Goal: Transaction & Acquisition: Purchase product/service

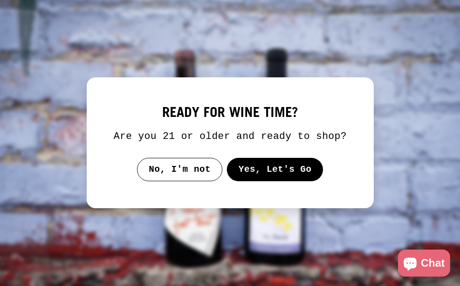
click at [282, 181] on button "Yes, Let's Go" at bounding box center [275, 169] width 97 height 23
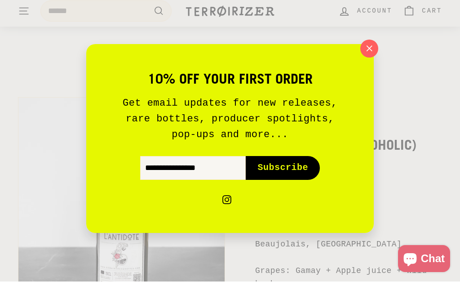
scroll to position [21, 0]
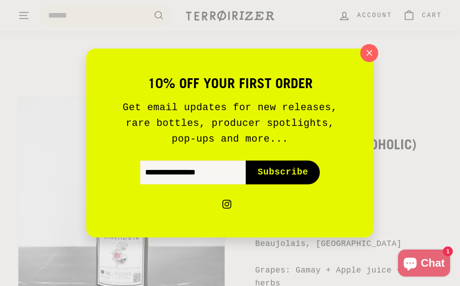
click at [362, 54] on button ""Close (esc)"" at bounding box center [370, 53] width 18 height 18
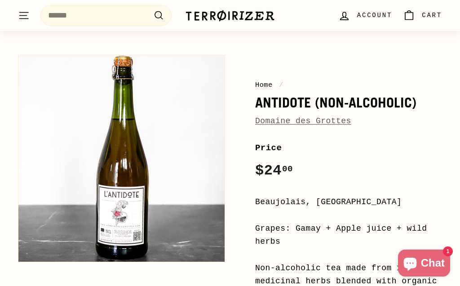
scroll to position [63, 0]
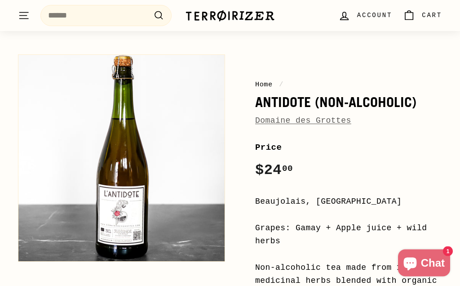
click at [335, 125] on link "Domaine des Grottes" at bounding box center [303, 120] width 96 height 9
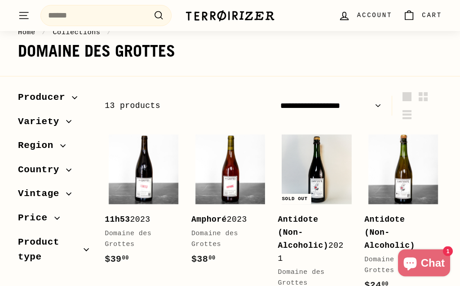
scroll to position [84, 0]
click at [408, 183] on img at bounding box center [404, 169] width 70 height 70
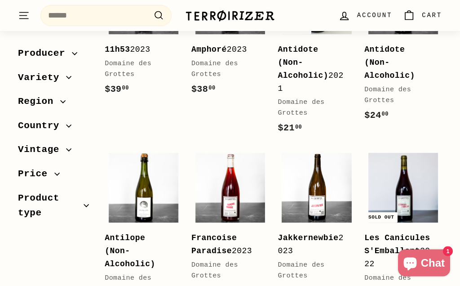
scroll to position [254, 0]
click at [135, 233] on b "Antilope (Non-Alcoholic)" at bounding box center [130, 250] width 51 height 35
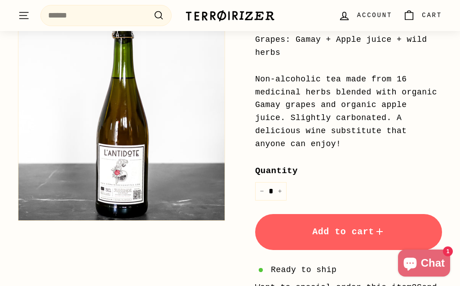
scroll to position [251, 0]
click at [317, 229] on span "Add to cart" at bounding box center [349, 232] width 73 height 10
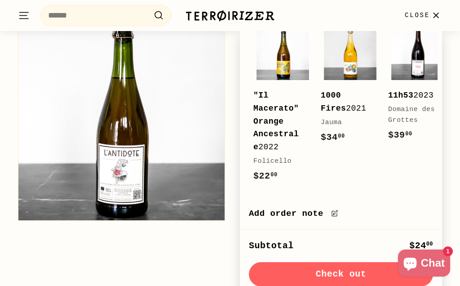
scroll to position [108, 0]
click at [206, 286] on div "Home / Antidote (Non-Alcoholic) Domaine des Grottes Price Regular price $24 00 …" at bounding box center [225, 156] width 434 height 590
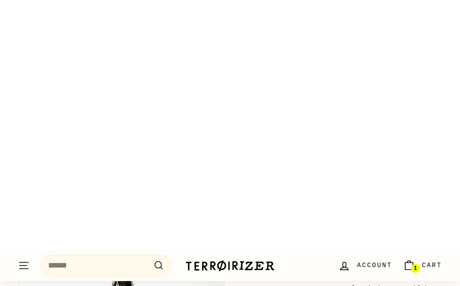
scroll to position [0, 0]
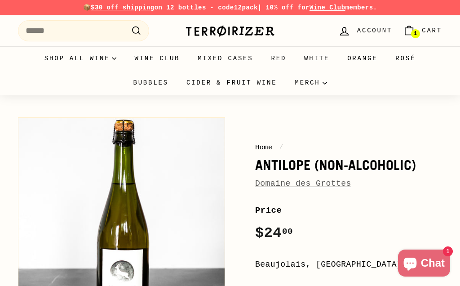
scroll to position [216, 0]
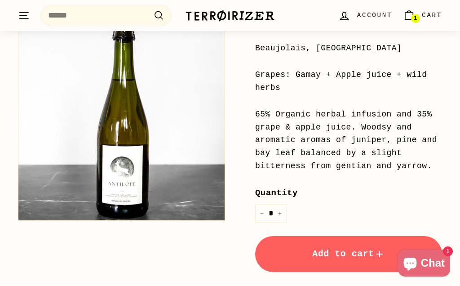
click at [285, 256] on button "Add to cart" at bounding box center [348, 254] width 187 height 36
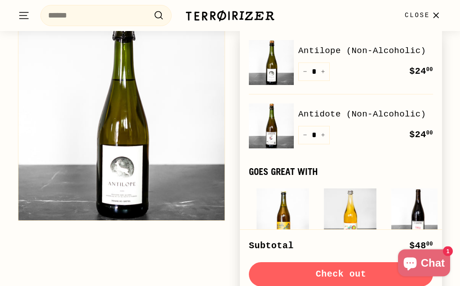
scroll to position [253, 0]
click at [277, 269] on button "Check out" at bounding box center [341, 274] width 184 height 24
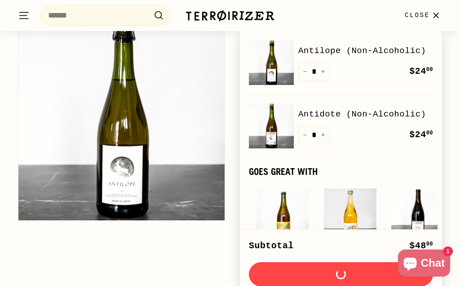
scroll to position [294, 0]
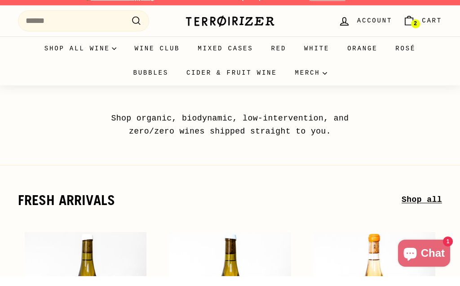
scroll to position [12, 0]
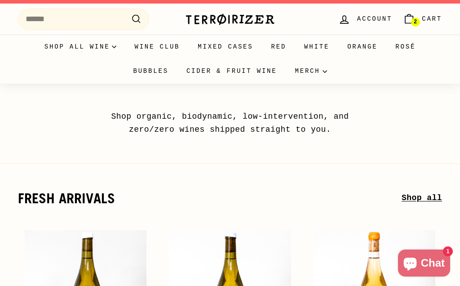
click at [234, 20] on img at bounding box center [230, 19] width 90 height 13
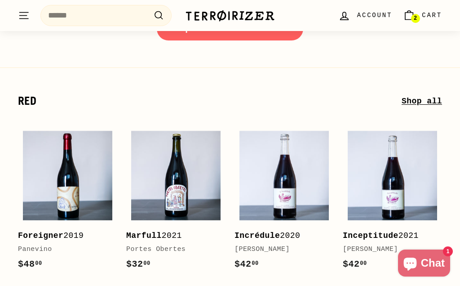
scroll to position [1296, 0]
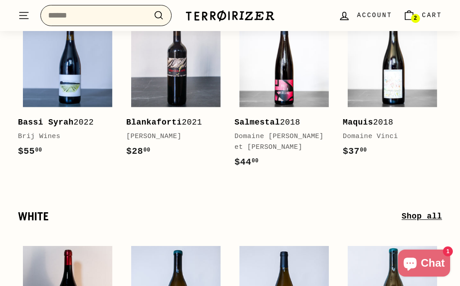
click at [125, 18] on input "Search" at bounding box center [105, 15] width 131 height 21
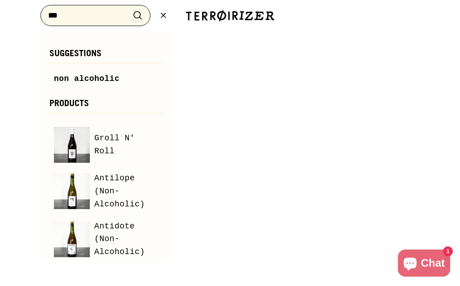
type input "***"
click at [130, 15] on button ".cls-1{fill:none;stroke:#000;stroke-miterlimit:10;stroke-width:2px} Search" at bounding box center [138, 16] width 17 height 14
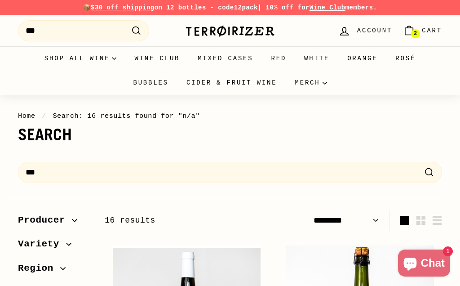
select select "*********"
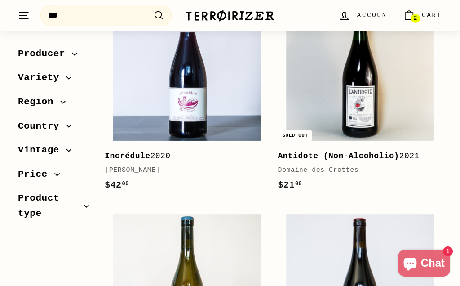
scroll to position [668, 0]
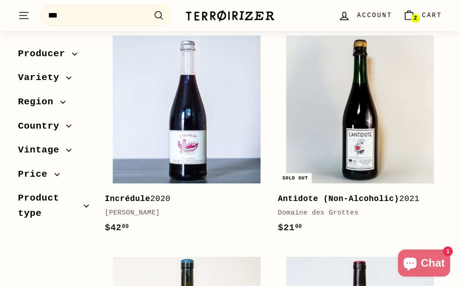
click at [159, 201] on div "Incrédule 2020" at bounding box center [182, 198] width 155 height 13
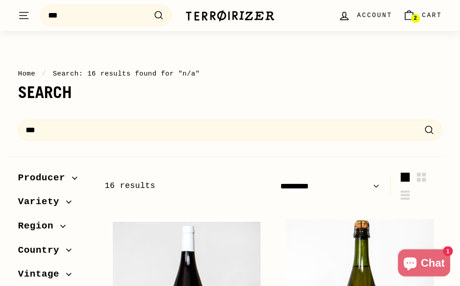
scroll to position [0, 0]
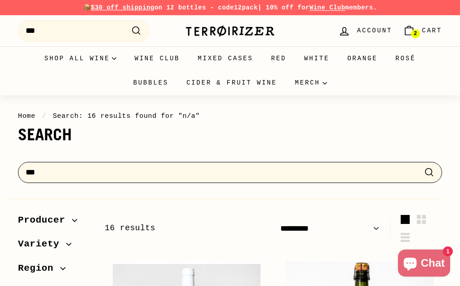
click at [97, 173] on input "***" at bounding box center [230, 172] width 424 height 21
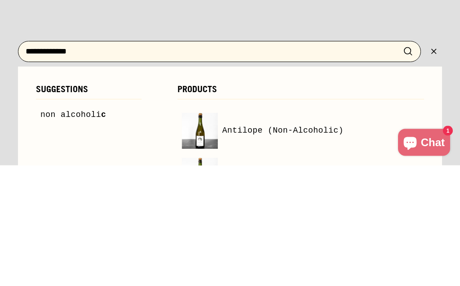
type input "**********"
click at [400, 165] on button ".cls-1{fill:none;stroke:#000;stroke-miterlimit:10;stroke-width:2px} Search" at bounding box center [408, 172] width 17 height 14
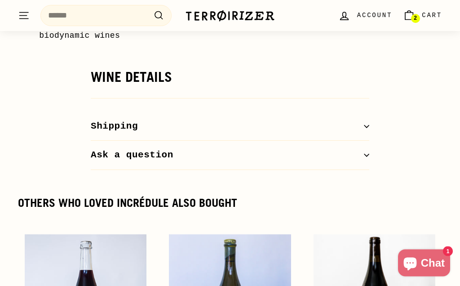
scroll to position [734, 0]
click at [368, 124] on button "Shipping" at bounding box center [230, 126] width 279 height 29
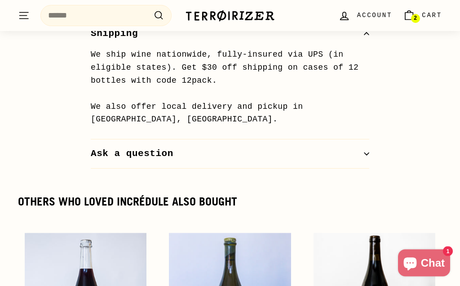
scroll to position [827, 0]
click at [363, 152] on button "Ask a question" at bounding box center [230, 153] width 279 height 29
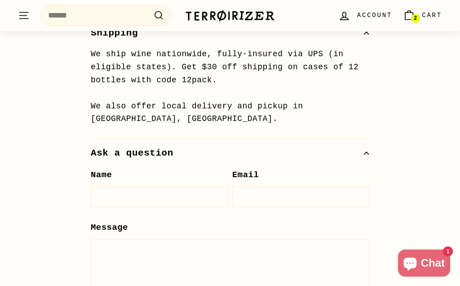
click at [362, 144] on button "Ask a question" at bounding box center [230, 153] width 279 height 29
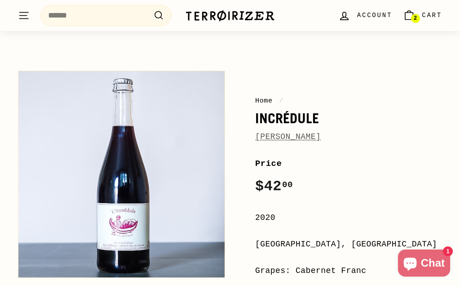
scroll to position [0, 0]
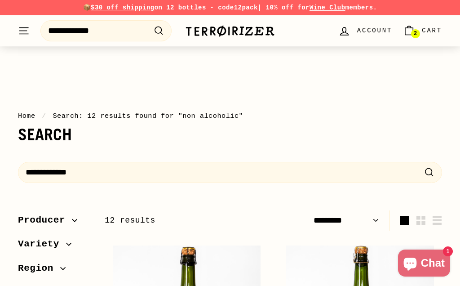
select select "*********"
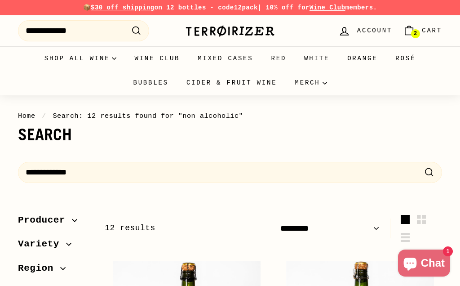
click at [425, 30] on span "Cart" at bounding box center [432, 31] width 20 height 10
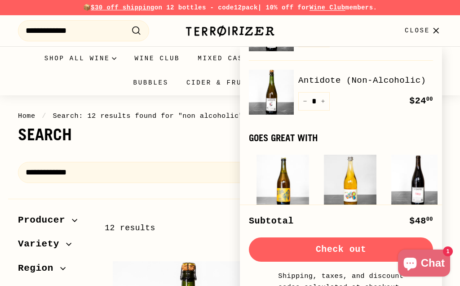
scroll to position [49, 0]
click at [282, 243] on button "Check out" at bounding box center [341, 249] width 184 height 24
